Goal: Navigation & Orientation: Understand site structure

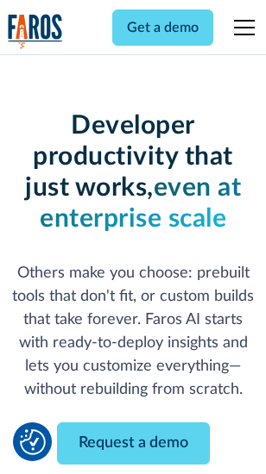
scroll to position [206, 0]
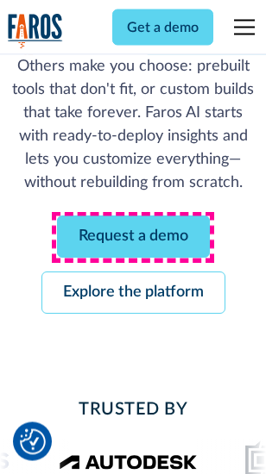
click at [133, 238] on link "Request a demo" at bounding box center [133, 237] width 153 height 42
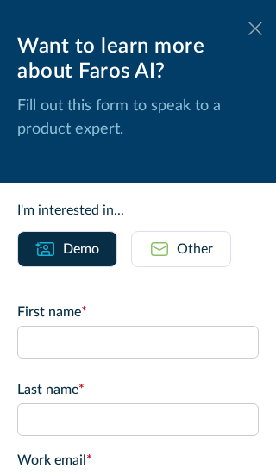
click at [248, 28] on icon at bounding box center [255, 28] width 14 height 13
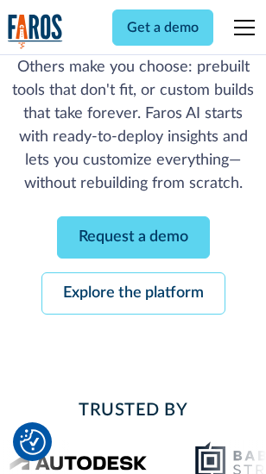
scroll to position [262, 0]
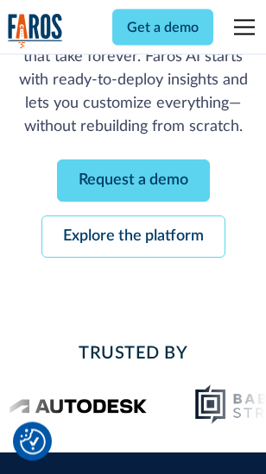
click at [133, 238] on link "Explore the platform" at bounding box center [133, 237] width 184 height 42
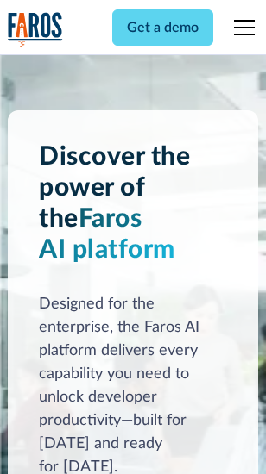
scroll to position [13137, 0]
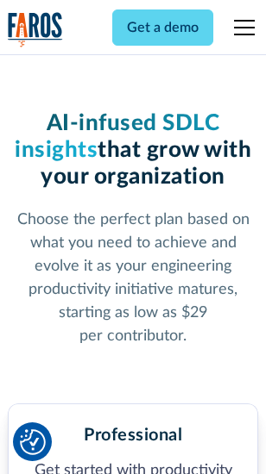
scroll to position [2734, 0]
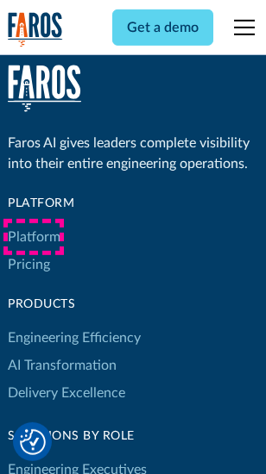
click at [34, 237] on link "Platform" at bounding box center [34, 237] width 53 height 28
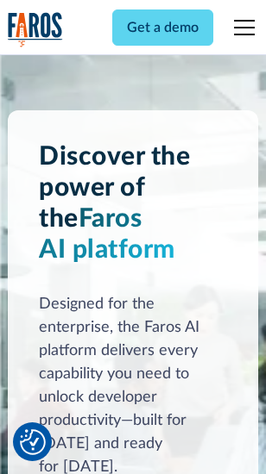
scroll to position [13691, 0]
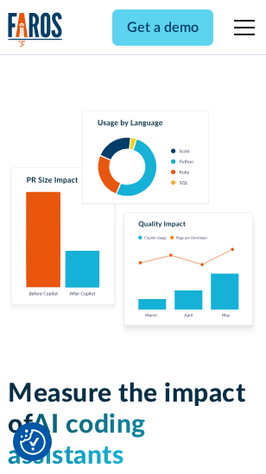
scroll to position [10767, 0]
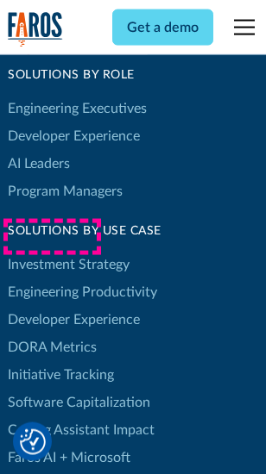
click at [52, 334] on link "DORA Metrics" at bounding box center [52, 348] width 89 height 28
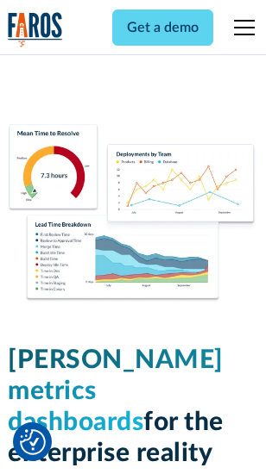
scroll to position [7635, 0]
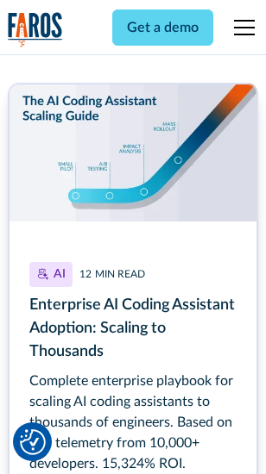
scroll to position [7855, 0]
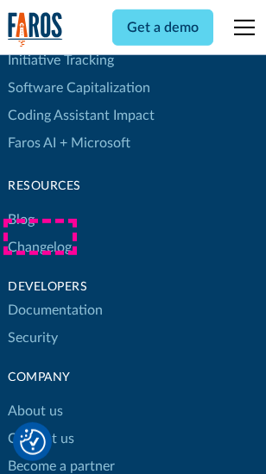
click at [40, 237] on link "Changelog" at bounding box center [40, 248] width 64 height 28
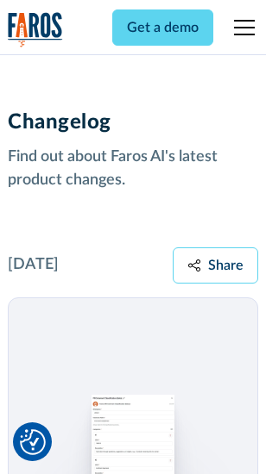
scroll to position [21148, 0]
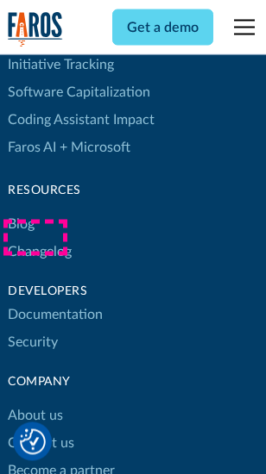
click at [34, 403] on link "About us" at bounding box center [35, 417] width 55 height 28
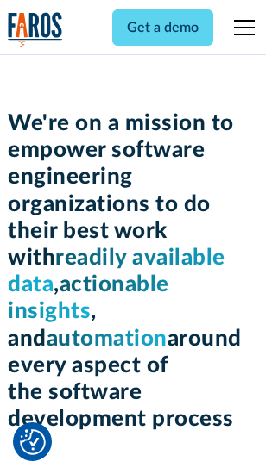
scroll to position [5964, 0]
